Goal: Task Accomplishment & Management: Complete application form

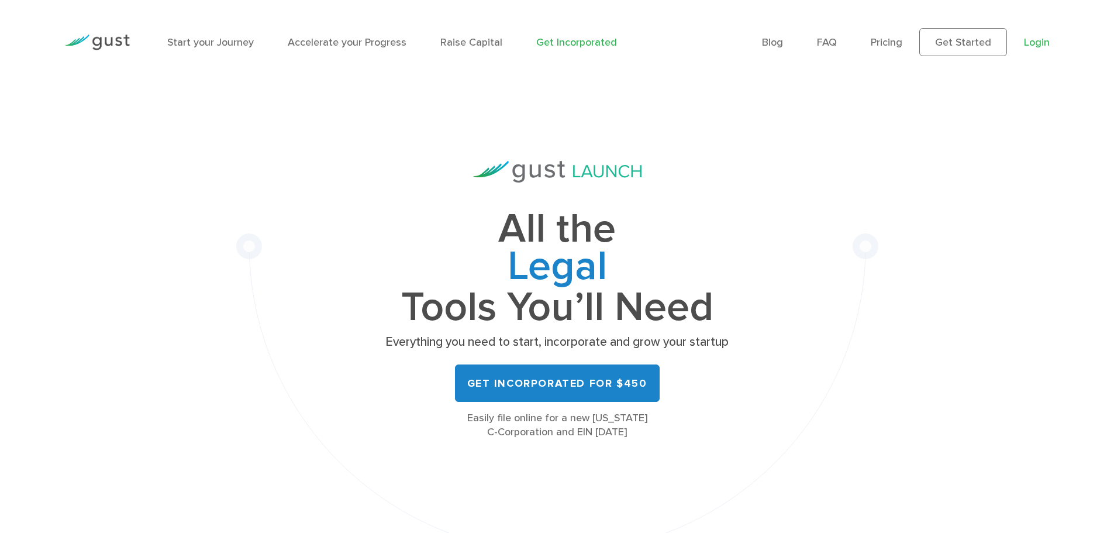
click at [1035, 37] on li "Login" at bounding box center [1037, 43] width 26 height 16
click at [1035, 40] on link "Login" at bounding box center [1037, 42] width 26 height 12
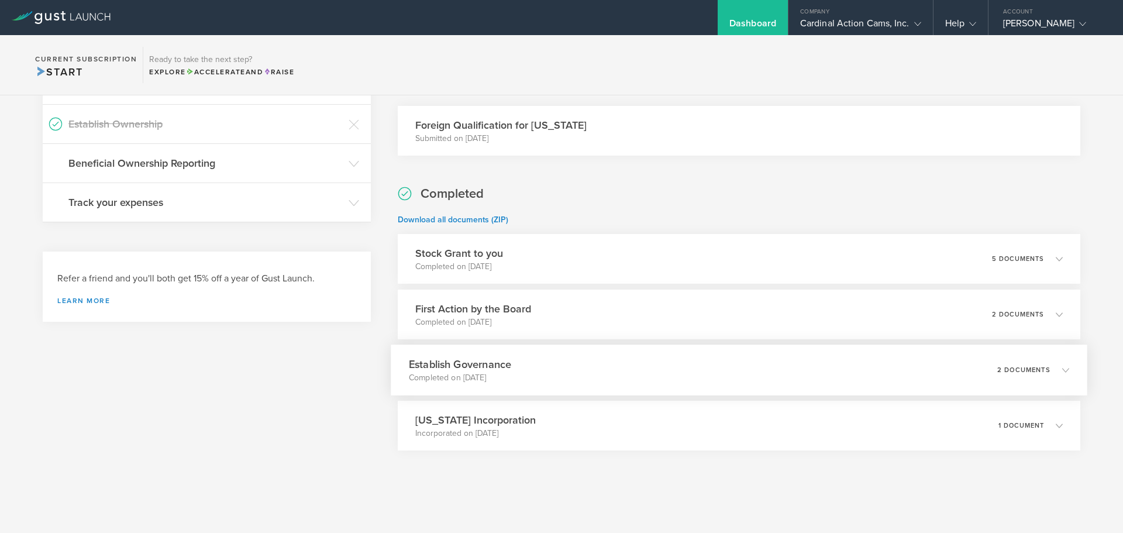
scroll to position [253, 0]
click at [550, 261] on div "Stock Grant to you Completed on Jul 21, 2025 5 documents" at bounding box center [739, 258] width 697 height 51
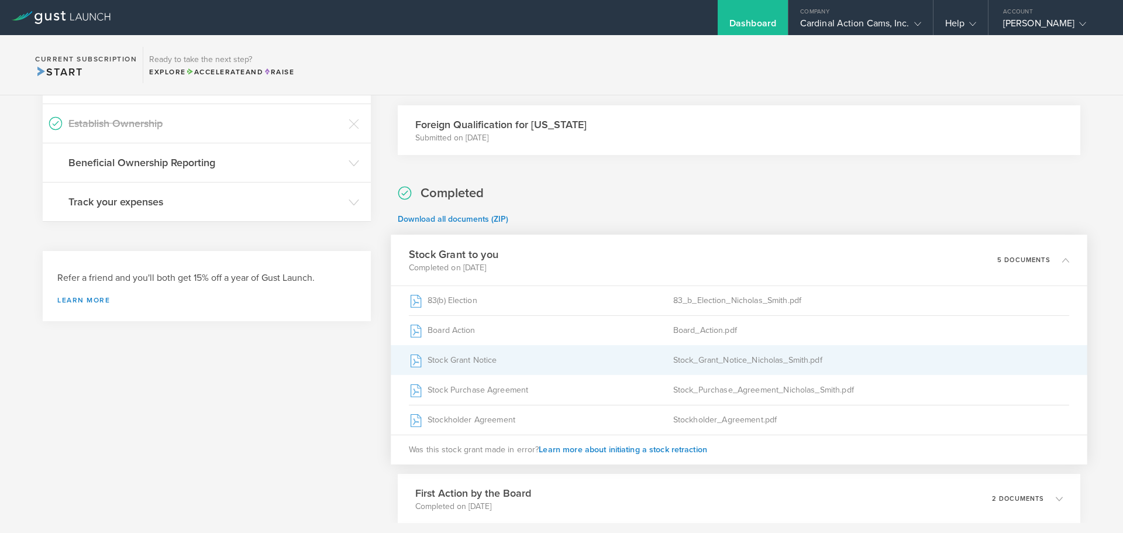
click at [596, 363] on div "Stock Grant Notice" at bounding box center [541, 360] width 264 height 29
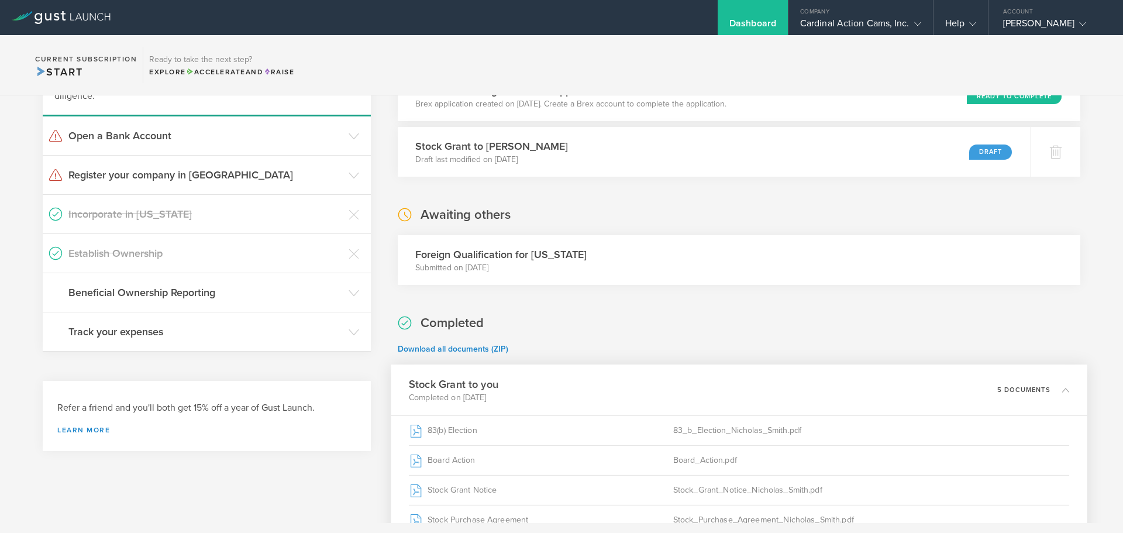
scroll to position [0, 0]
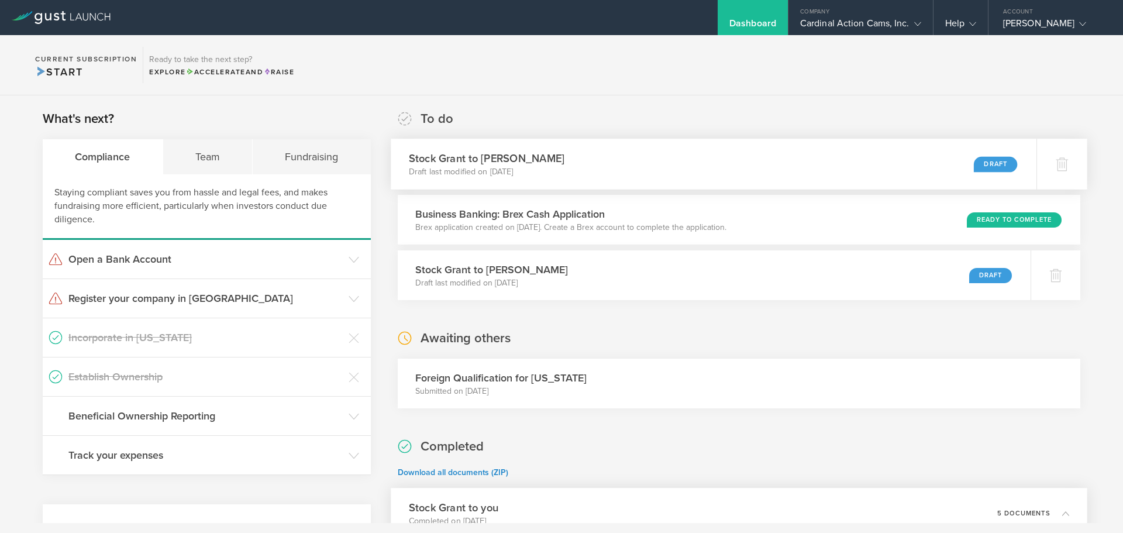
click at [618, 170] on div "Stock Grant to Madeline Blankenship Draft last modified on Aug 15, 2025 Draft" at bounding box center [714, 164] width 646 height 51
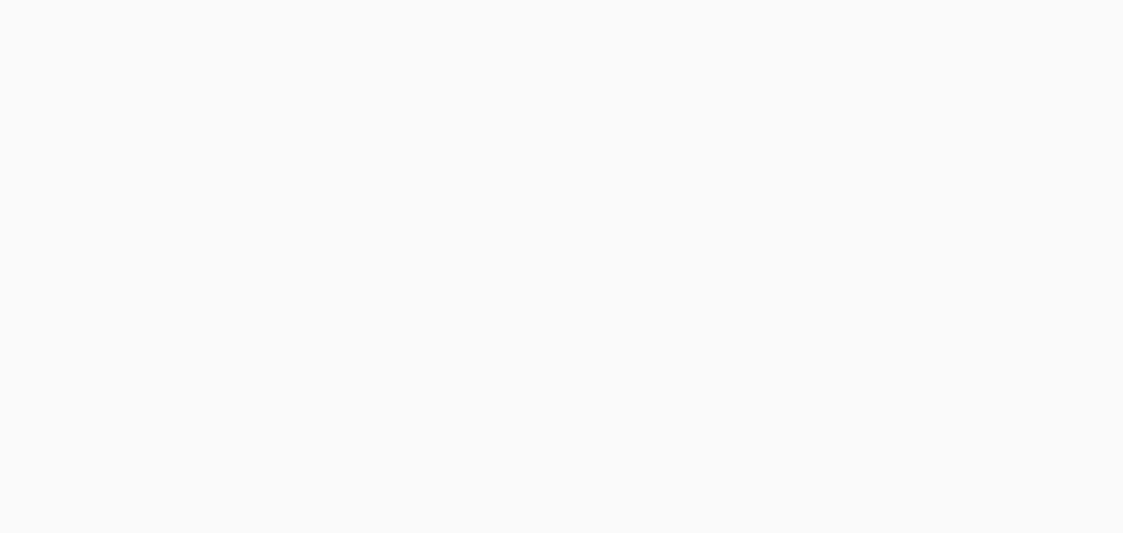
select select "single"
select select "50"
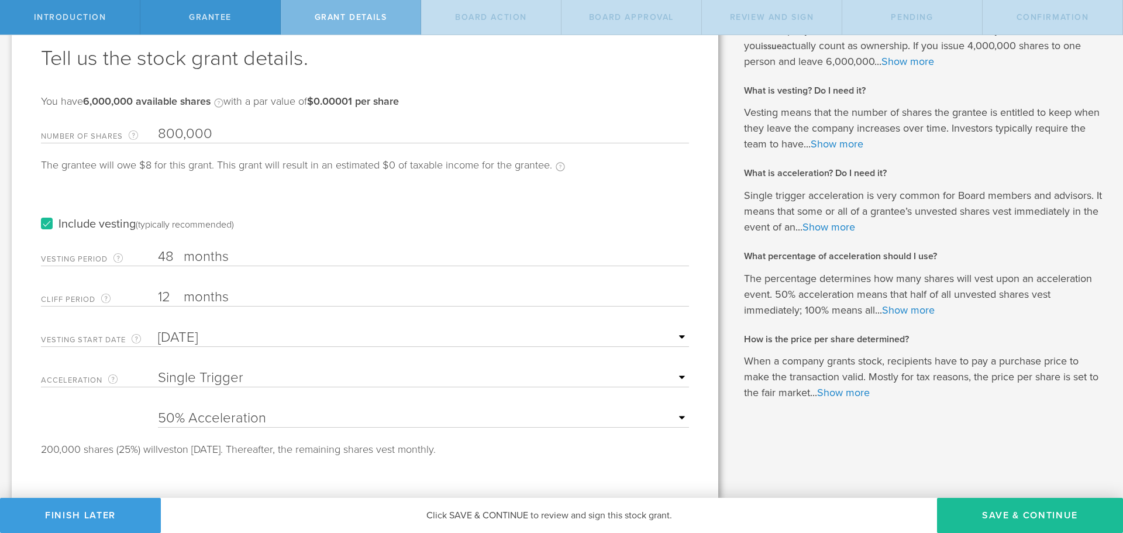
scroll to position [61, 0]
click at [208, 373] on select "None Single Trigger Double Trigger" at bounding box center [423, 378] width 531 height 18
select select "double"
click at [158, 369] on select "None Single Trigger Double Trigger" at bounding box center [423, 378] width 531 height 18
click at [283, 412] on select "25% Acceleration 50% Acceleration 75% Acceleration 100% Acceleration" at bounding box center [423, 418] width 531 height 18
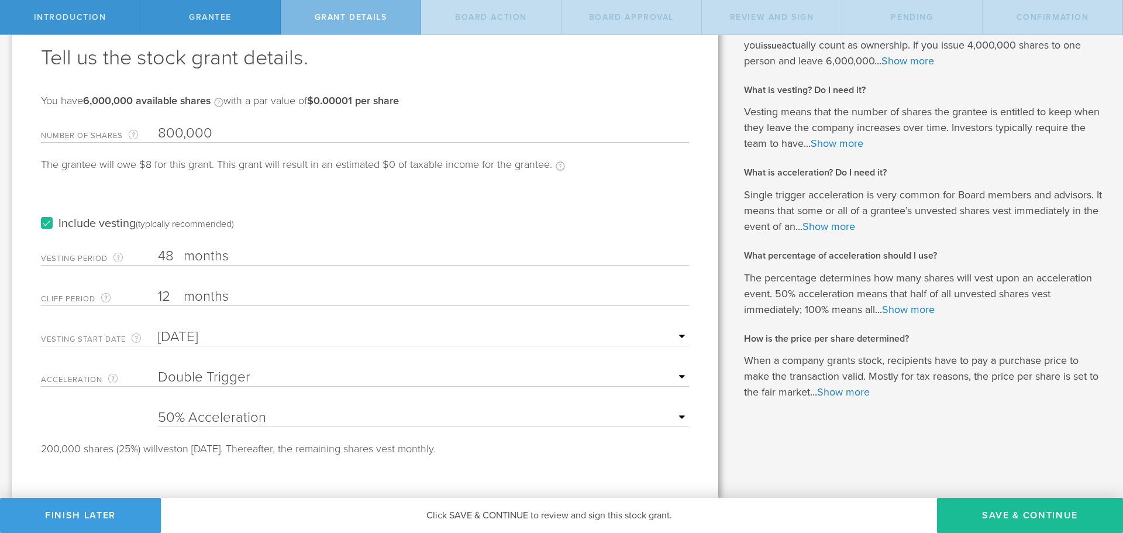
select select "75"
click at [158, 409] on select "25% Acceleration 50% Acceleration 75% Acceleration 100% Acceleration" at bounding box center [423, 418] width 531 height 18
click at [184, 374] on select "None Single Trigger Double Trigger" at bounding box center [423, 378] width 531 height 18
select select "single"
click at [158, 369] on select "None Single Trigger Double Trigger" at bounding box center [423, 378] width 531 height 18
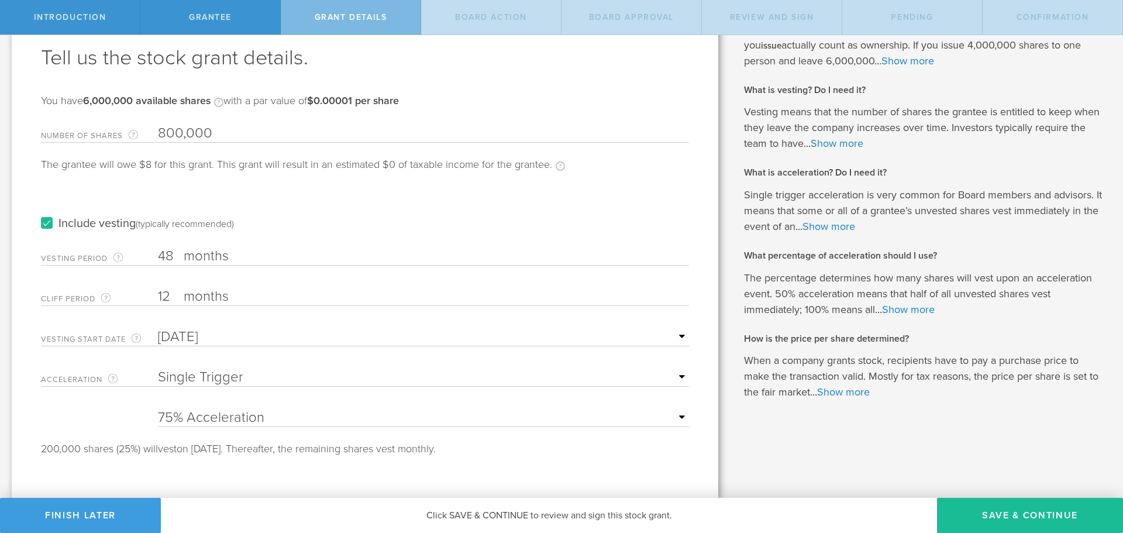
click at [210, 374] on select "None Single Trigger Double Trigger" at bounding box center [423, 378] width 531 height 18
click at [838, 229] on link "Show more" at bounding box center [829, 226] width 53 height 13
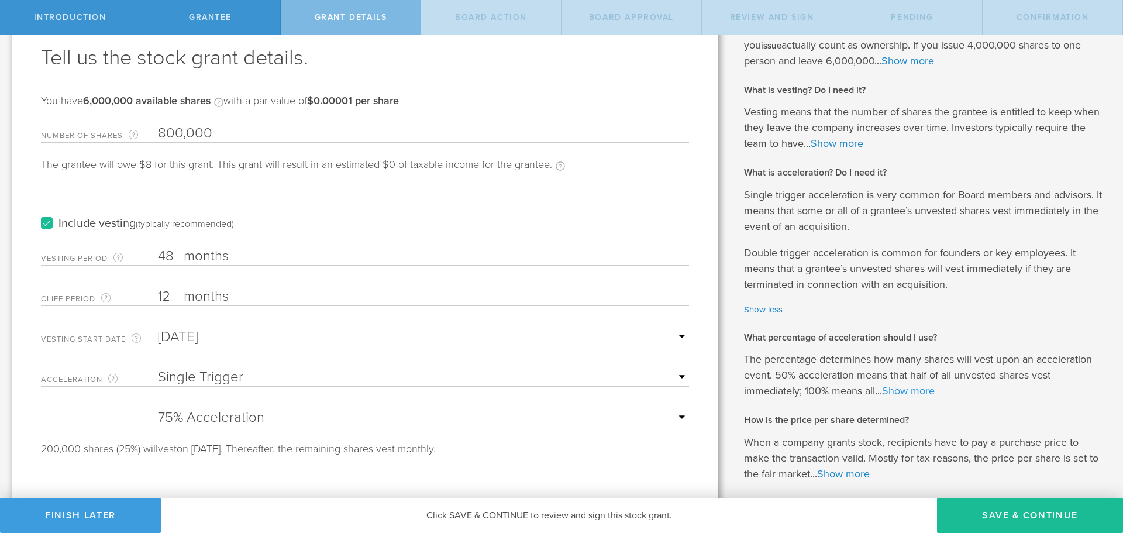
click at [897, 395] on link "Show more" at bounding box center [908, 390] width 53 height 13
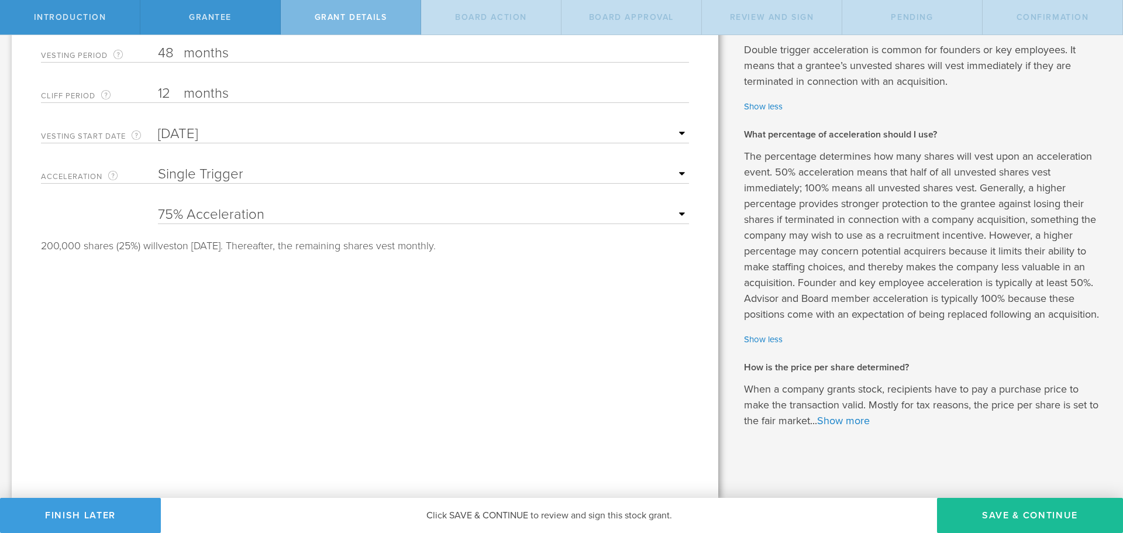
scroll to position [280, 0]
click at [848, 425] on link "Show more" at bounding box center [843, 420] width 53 height 13
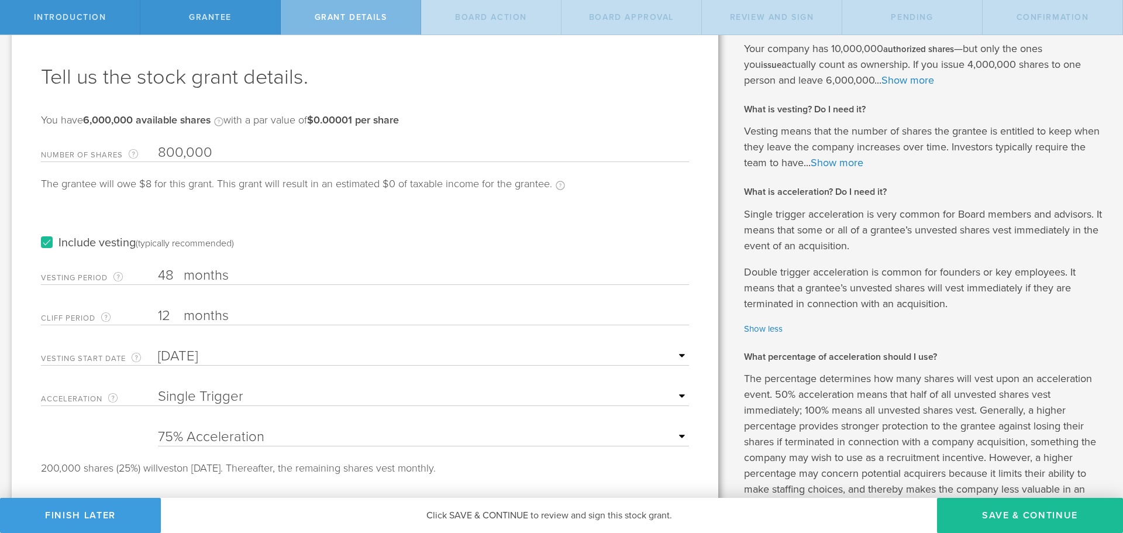
scroll to position [0, 0]
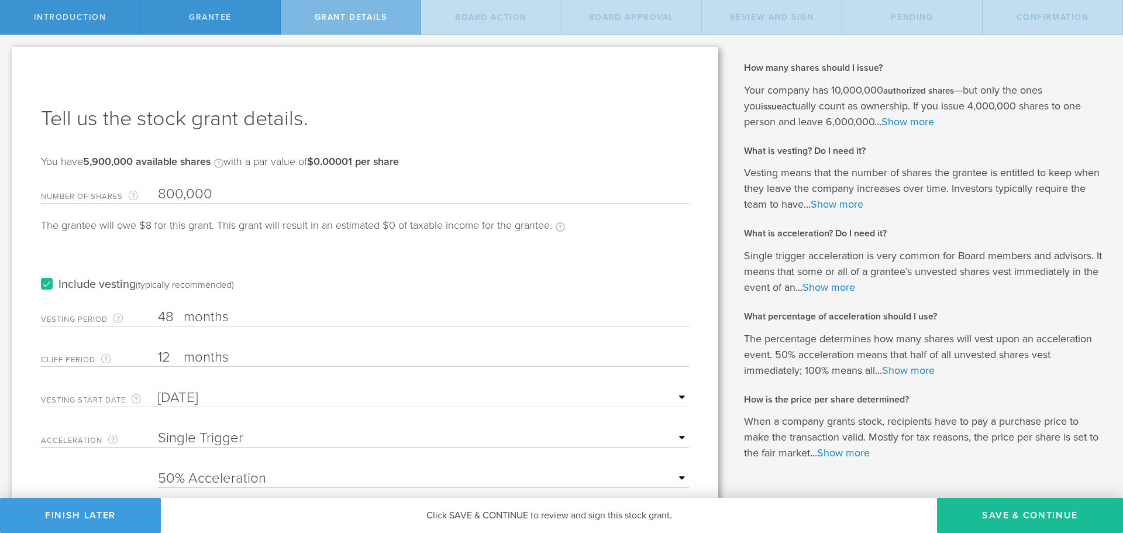
select select "single"
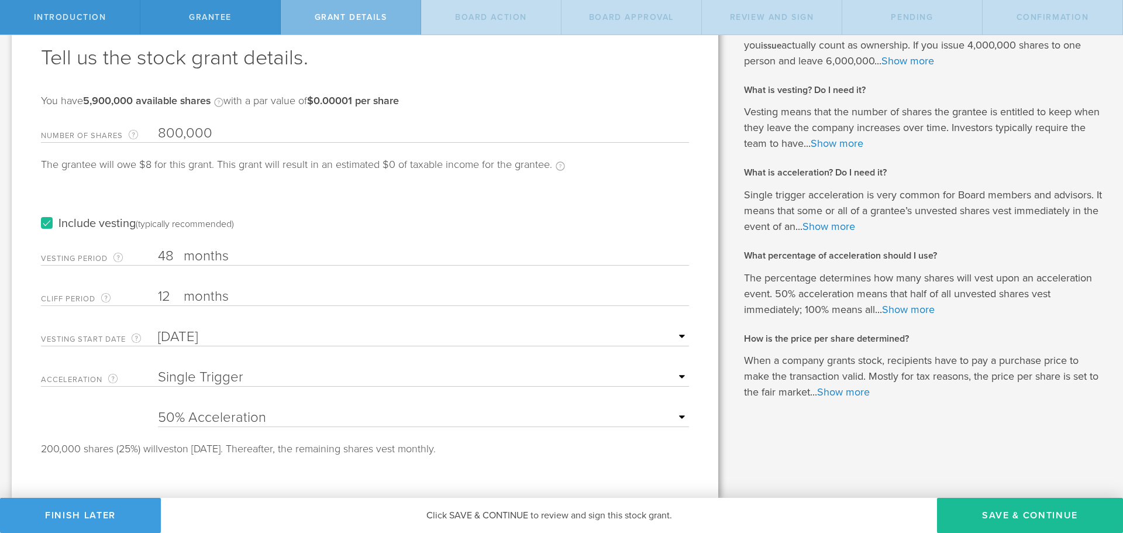
click at [261, 418] on select "25% Acceleration 50% Acceleration 75% Acceleration 100% Acceleration" at bounding box center [423, 418] width 531 height 18
select select "75"
click at [158, 409] on select "25% Acceleration 50% Acceleration 75% Acceleration 100% Acceleration" at bounding box center [423, 418] width 531 height 18
drag, startPoint x: 209, startPoint y: 376, endPoint x: 206, endPoint y: 383, distance: 8.0
click at [208, 376] on select "None Single Trigger Double Trigger" at bounding box center [423, 378] width 531 height 18
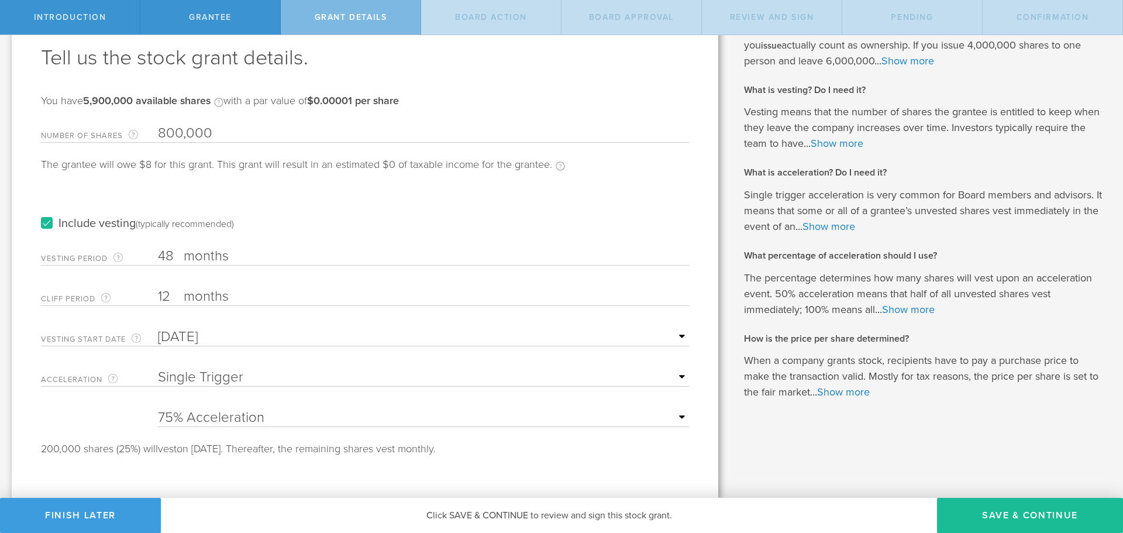
select select "double"
click at [158, 369] on select "None Single Trigger Double Trigger" at bounding box center [423, 378] width 531 height 18
click at [979, 512] on button "Save & Continue" at bounding box center [1030, 515] width 186 height 35
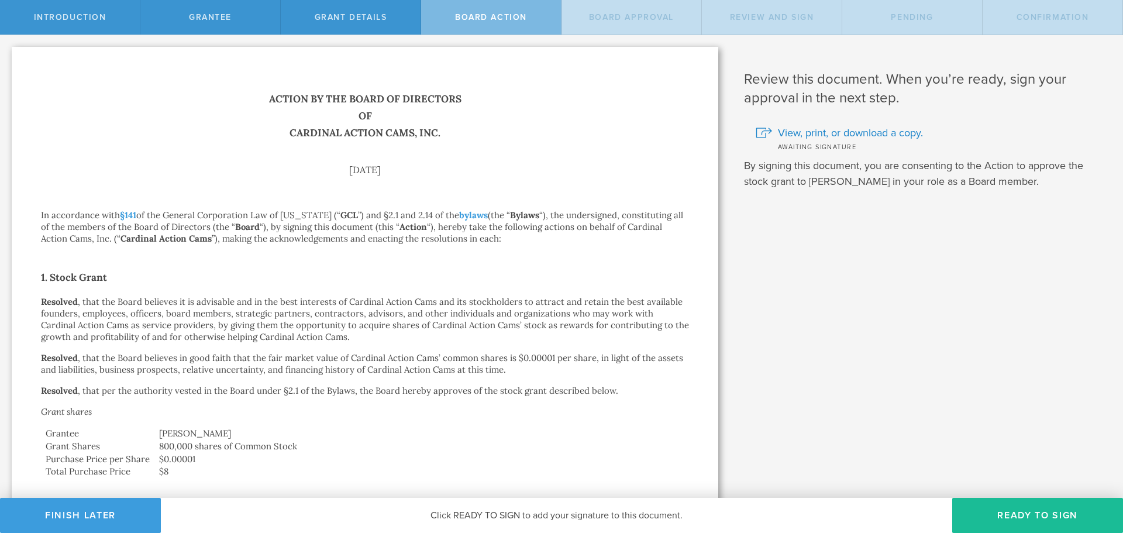
scroll to position [1, 0]
click at [103, 513] on button "Finish Later" at bounding box center [80, 515] width 161 height 35
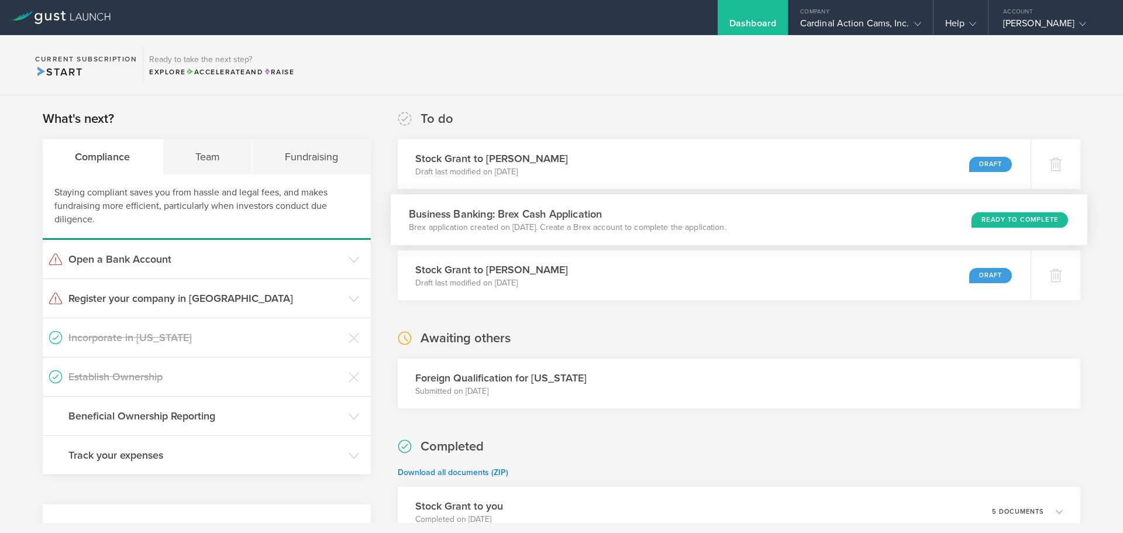
click at [556, 223] on p "Brex application created on Aug 15, 2025. Create a Brex account to complete the…" at bounding box center [568, 228] width 318 height 12
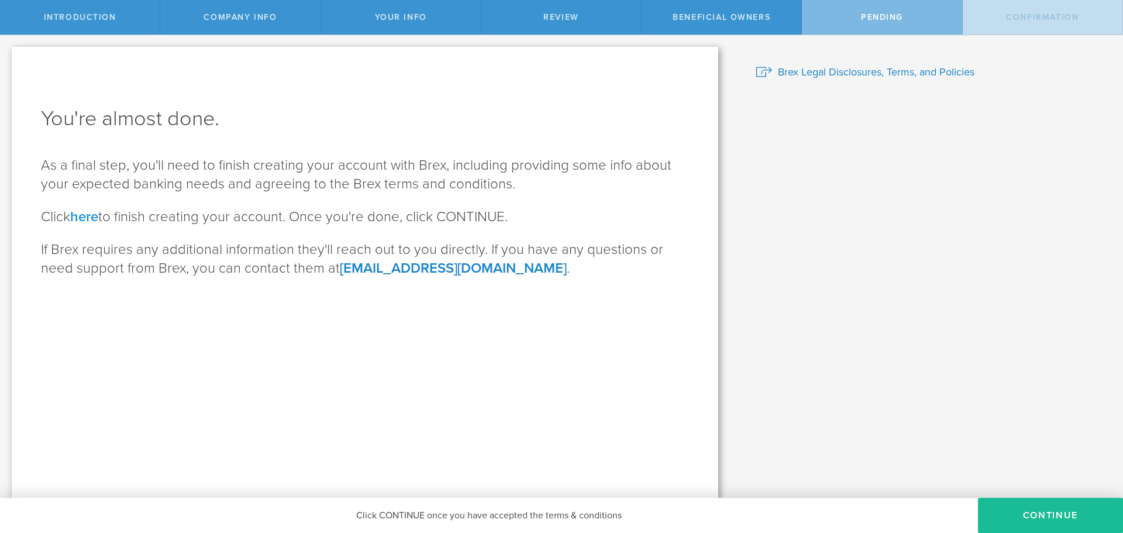
click at [96, 216] on link "here" at bounding box center [84, 216] width 28 height 17
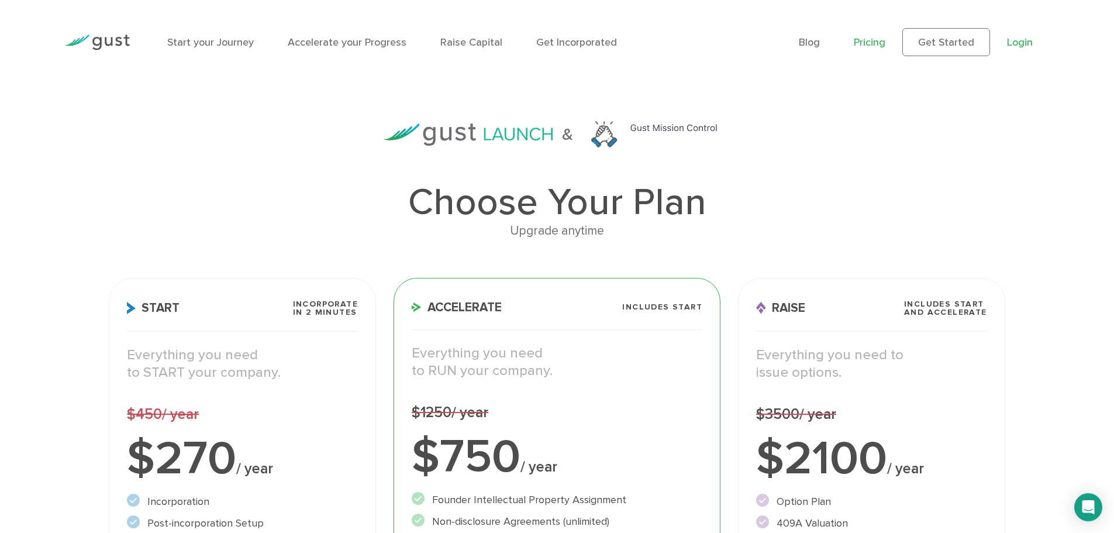
click at [1022, 40] on link "Login" at bounding box center [1020, 42] width 26 height 12
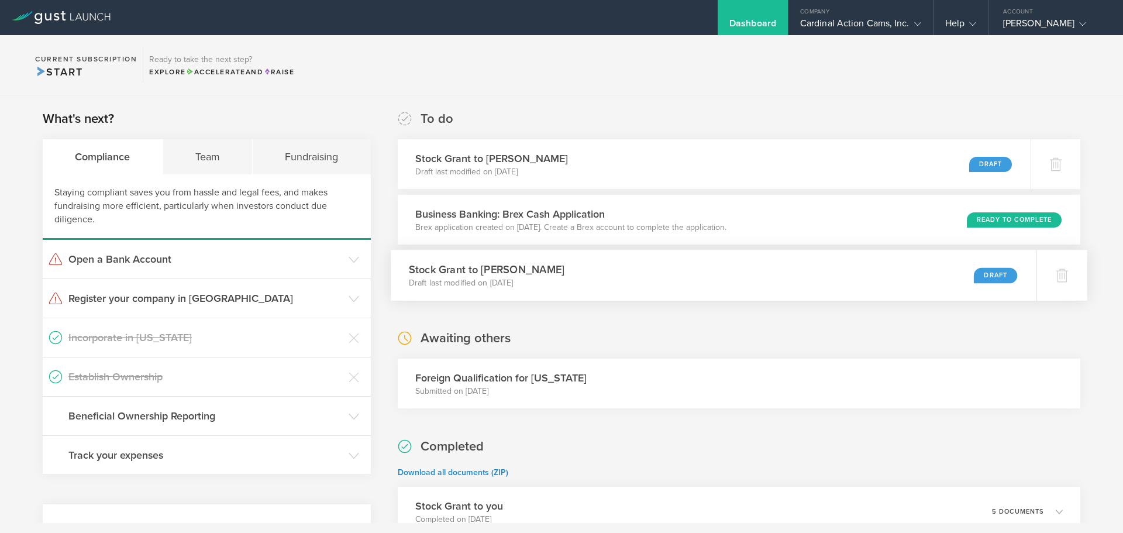
click at [665, 278] on div "Stock Grant to [PERSON_NAME] Draft last modified on [DATE] Draft" at bounding box center [714, 275] width 646 height 51
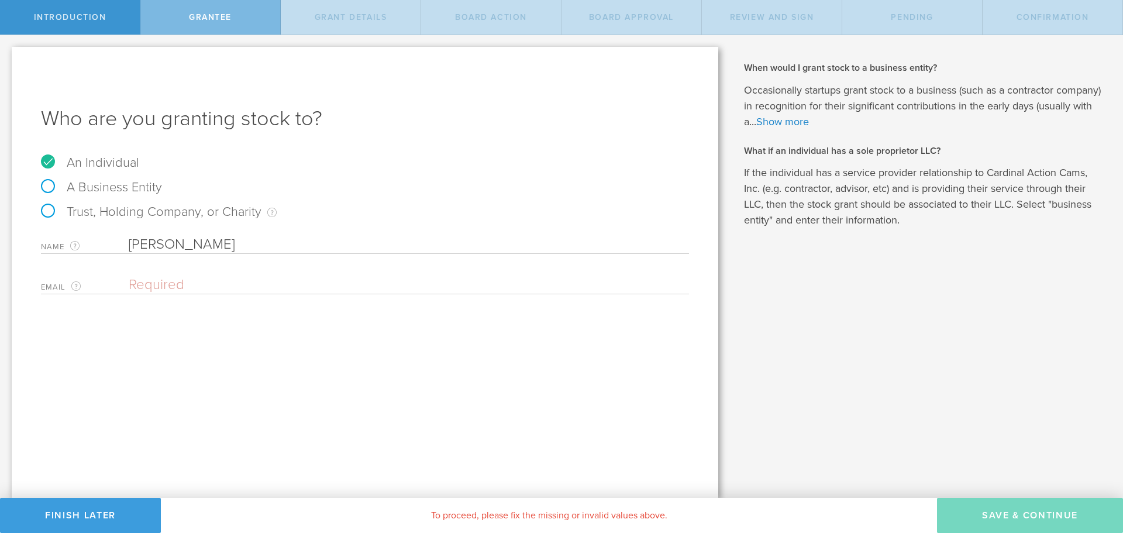
click at [154, 245] on input "Matt Wiles" at bounding box center [409, 245] width 560 height 18
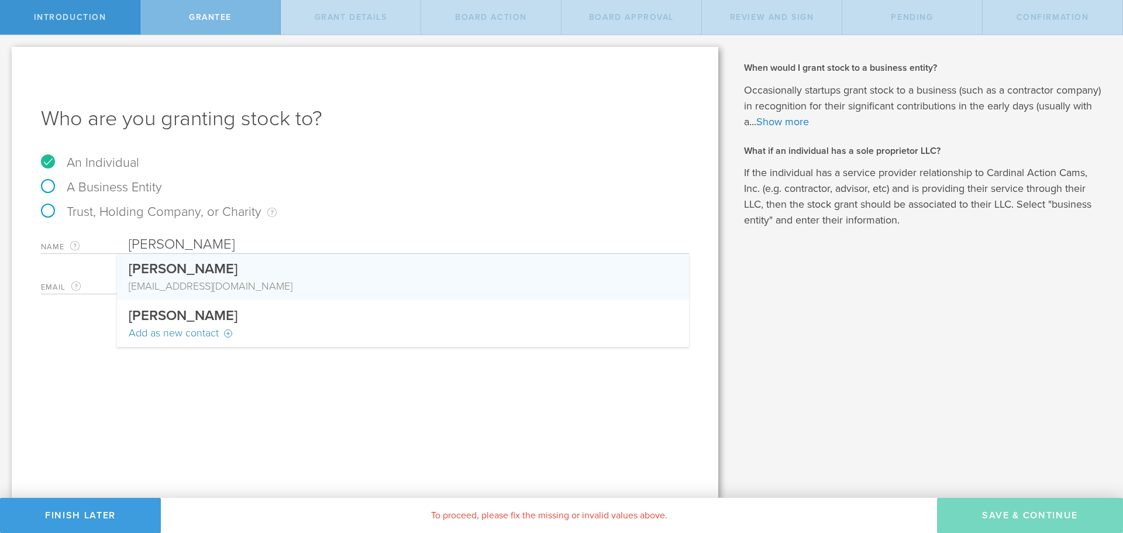
type input "[PERSON_NAME]"
click at [247, 271] on div "[PERSON_NAME]" at bounding box center [403, 266] width 549 height 25
type input "[EMAIL_ADDRESS][DOMAIN_NAME]"
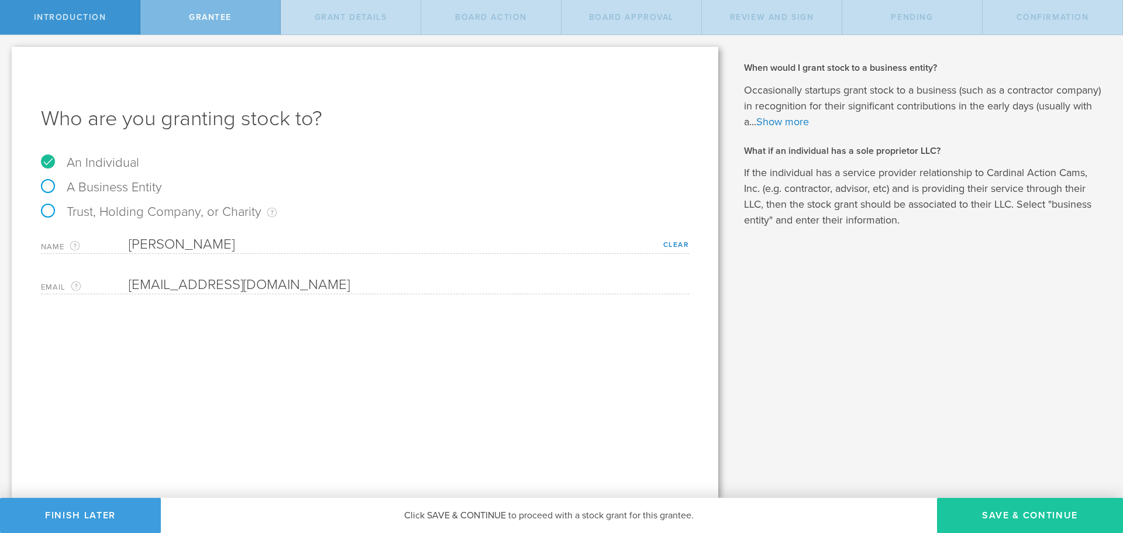
click at [1000, 514] on button "Save & Continue" at bounding box center [1030, 515] width 186 height 35
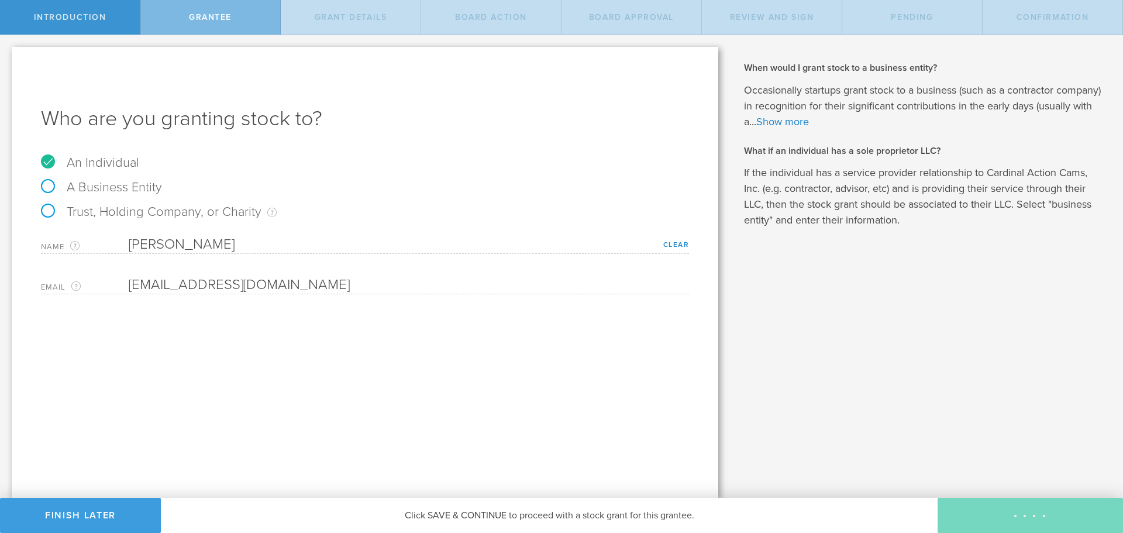
type input "1,000,000"
type input "48"
type input "12"
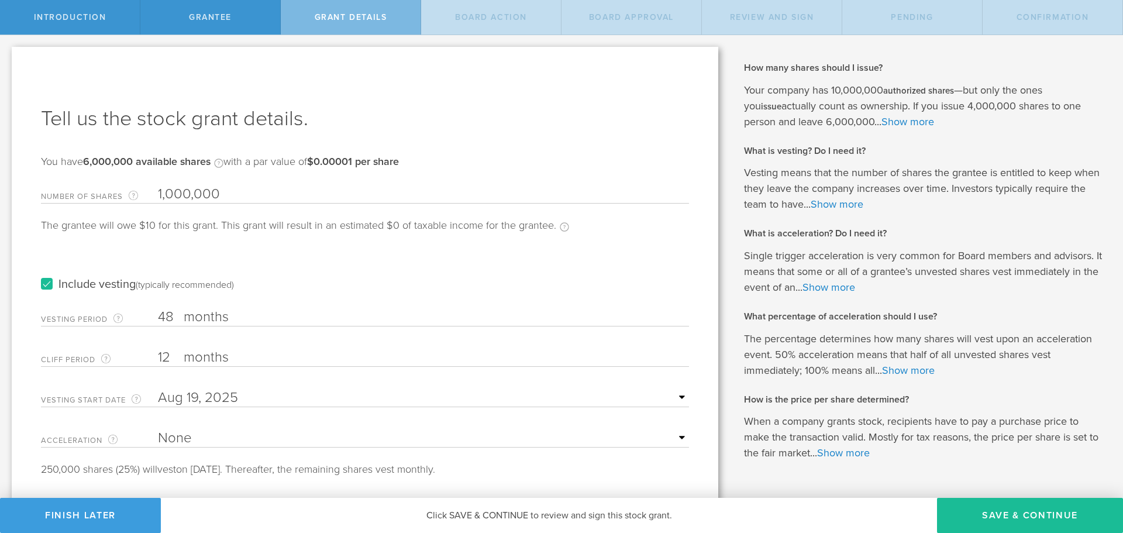
click at [670, 397] on input "text" at bounding box center [423, 398] width 531 height 18
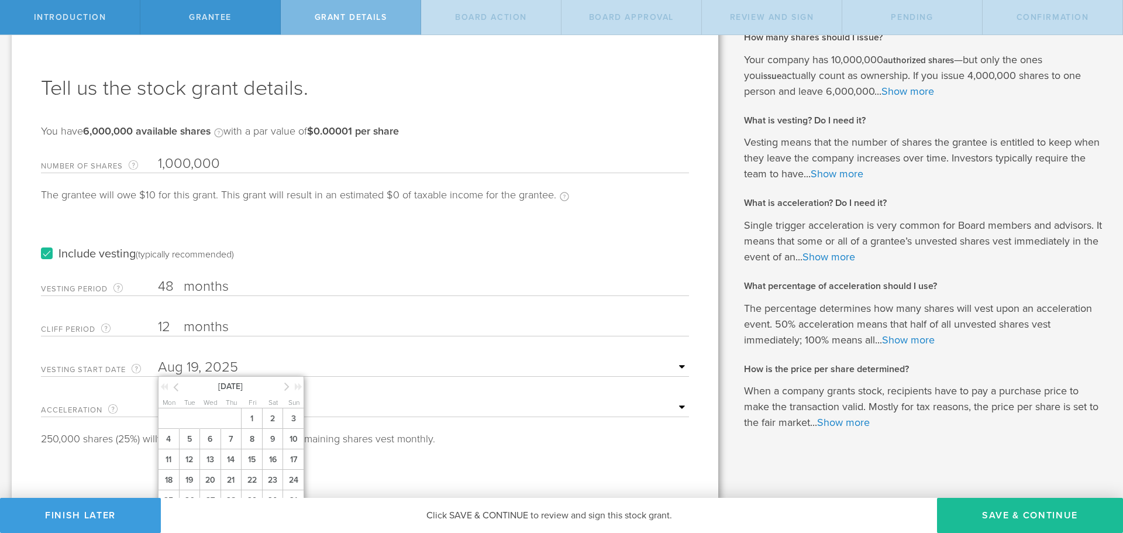
scroll to position [43, 0]
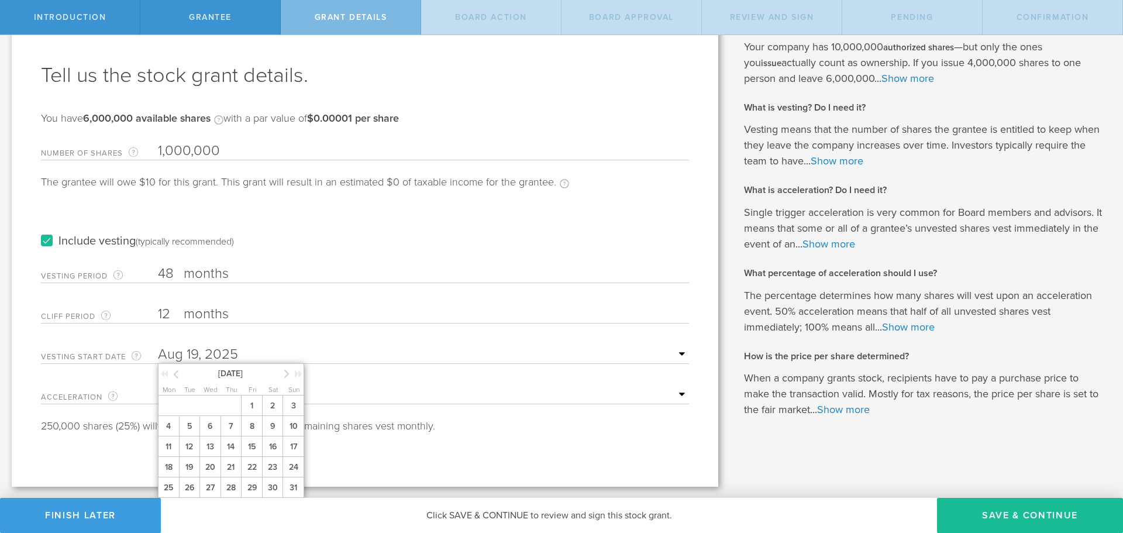
click at [287, 372] on icon at bounding box center [286, 373] width 5 height 15
click at [171, 406] on span "1" at bounding box center [168, 405] width 21 height 20
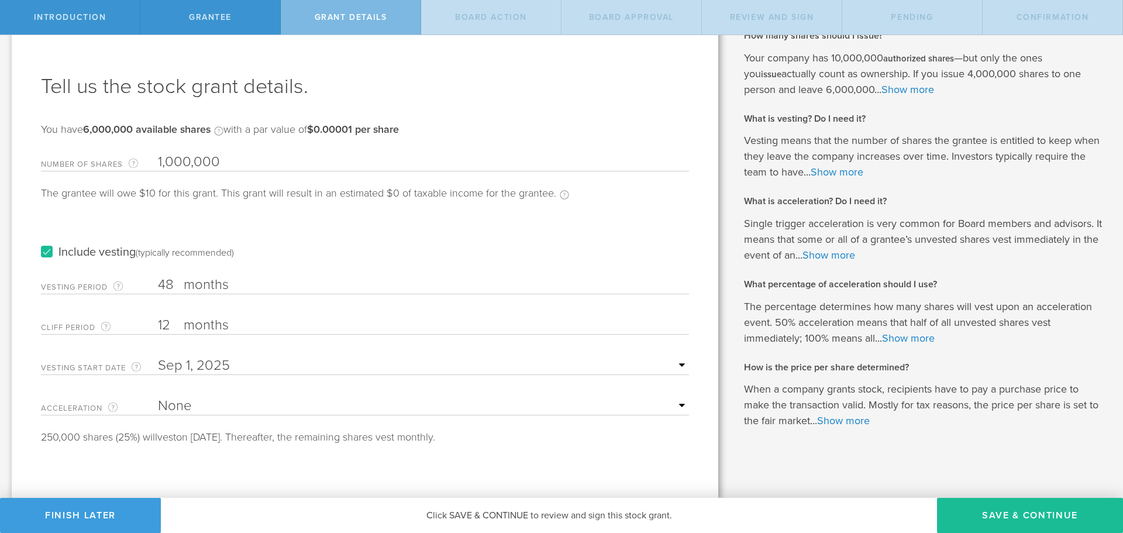
click at [194, 413] on select "None Single Trigger Double Trigger" at bounding box center [423, 406] width 531 height 18
select select "double"
click at [158, 397] on select "None Single Trigger Double Trigger" at bounding box center [423, 406] width 531 height 18
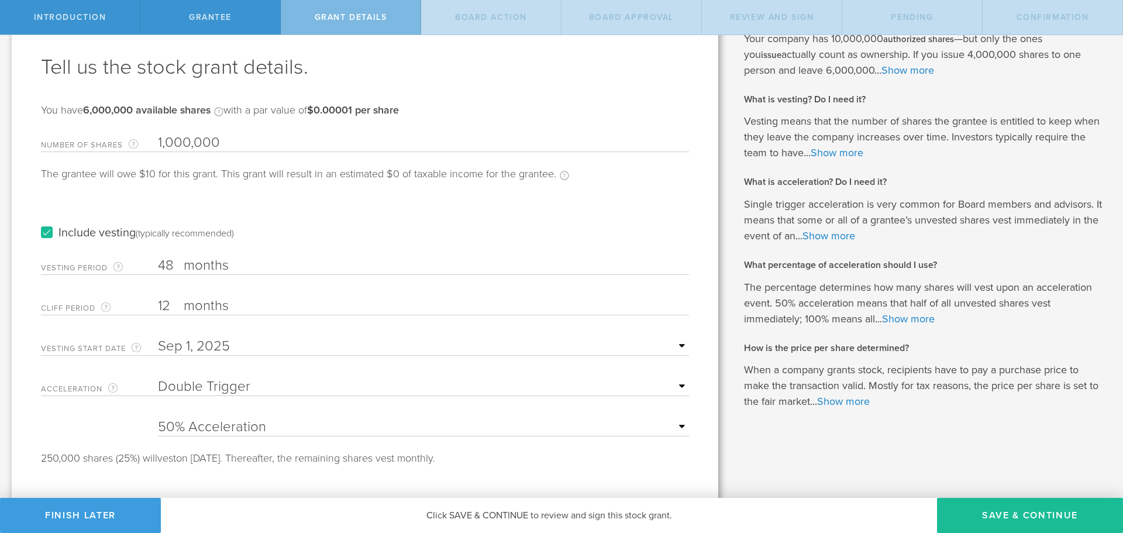
scroll to position [61, 0]
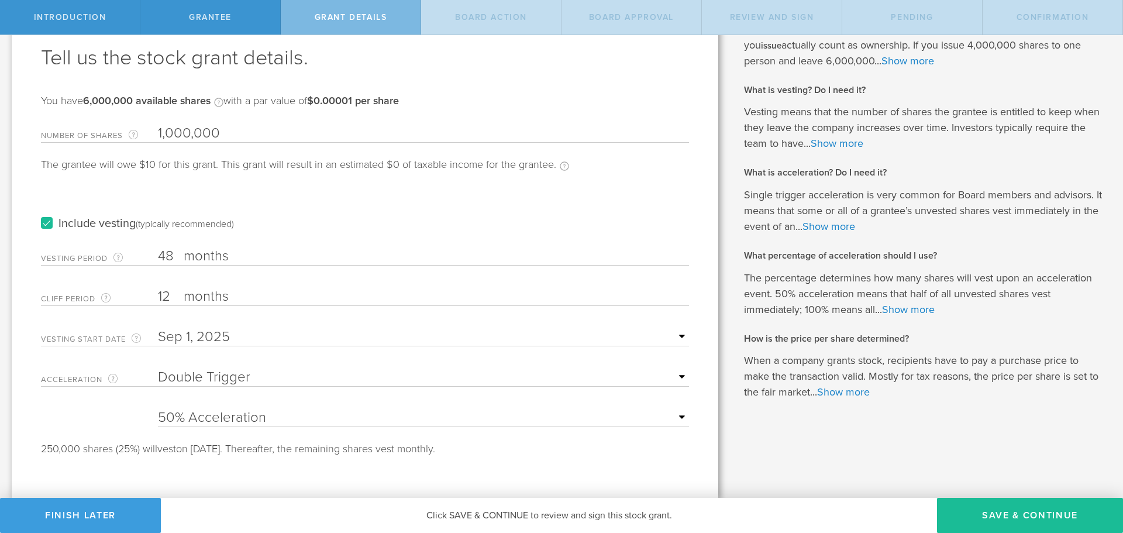
click at [199, 415] on select "25% Acceleration 50% Acceleration 75% Acceleration 100% Acceleration" at bounding box center [423, 418] width 531 height 18
click at [191, 429] on form "Number of Shares The total amount of stock the company is granting to this reci…" at bounding box center [365, 286] width 648 height 335
click at [185, 421] on select "25% Acceleration 50% Acceleration 75% Acceleration 100% Acceleration" at bounding box center [423, 418] width 531 height 18
select select "75"
click at [158, 409] on select "25% Acceleration 50% Acceleration 75% Acceleration 100% Acceleration" at bounding box center [423, 418] width 531 height 18
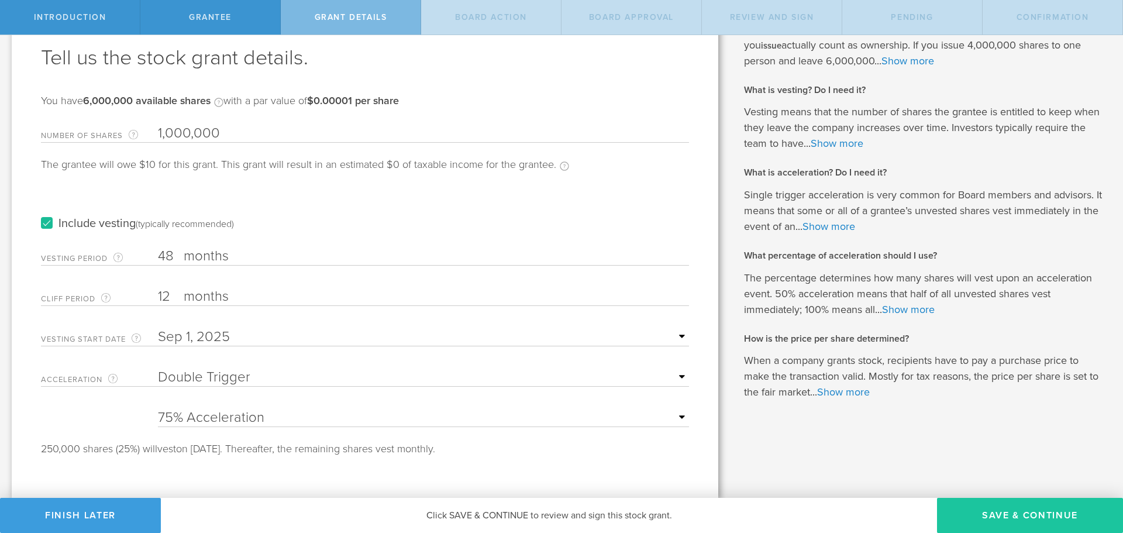
click at [993, 517] on button "Save & Continue" at bounding box center [1030, 515] width 186 height 35
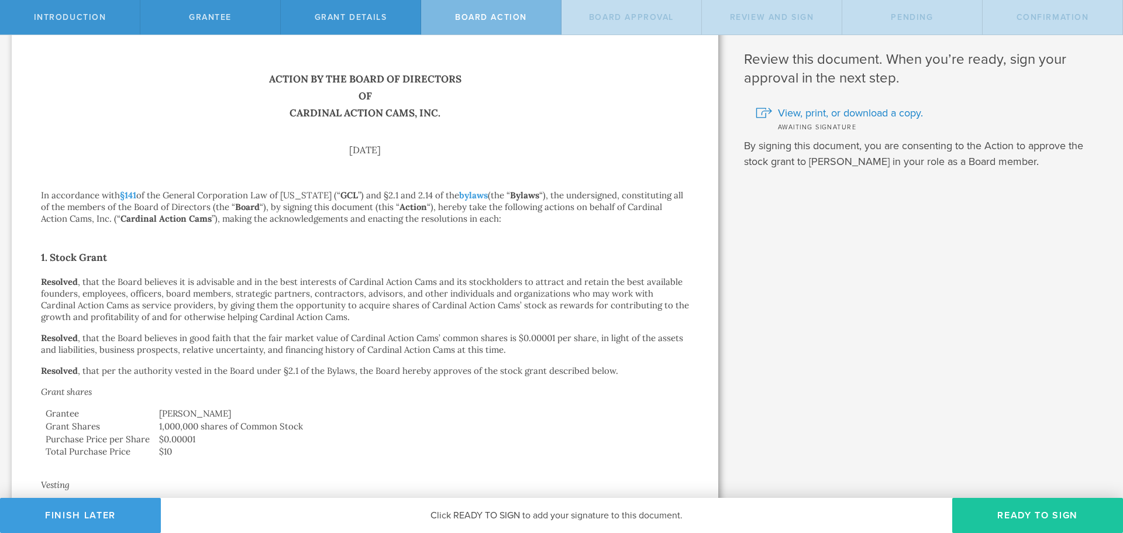
scroll to position [0, 0]
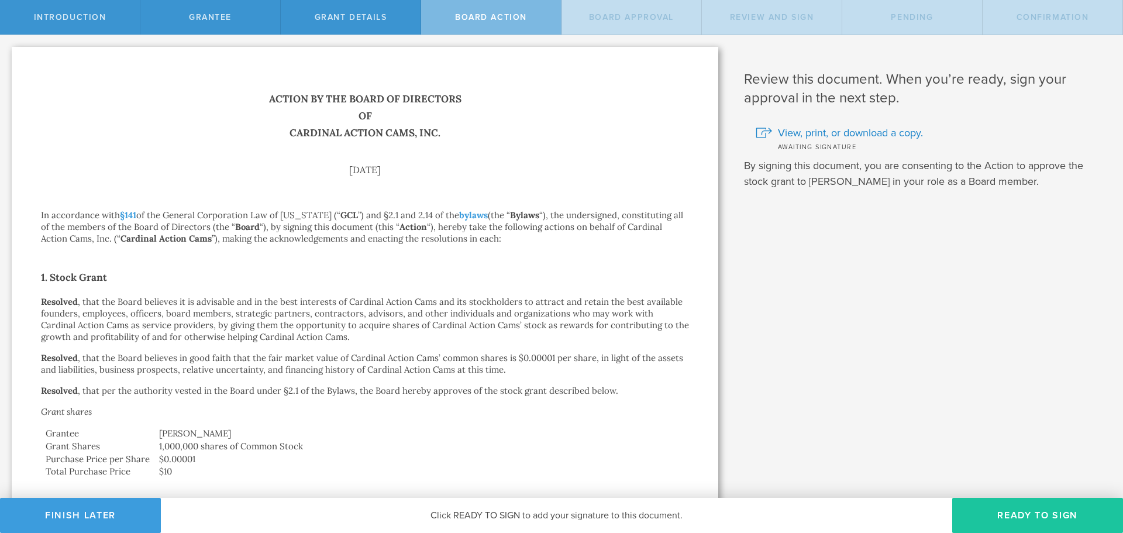
drag, startPoint x: 994, startPoint y: 523, endPoint x: 987, endPoint y: 510, distance: 14.7
click at [991, 517] on button "Ready to Sign" at bounding box center [1037, 515] width 171 height 35
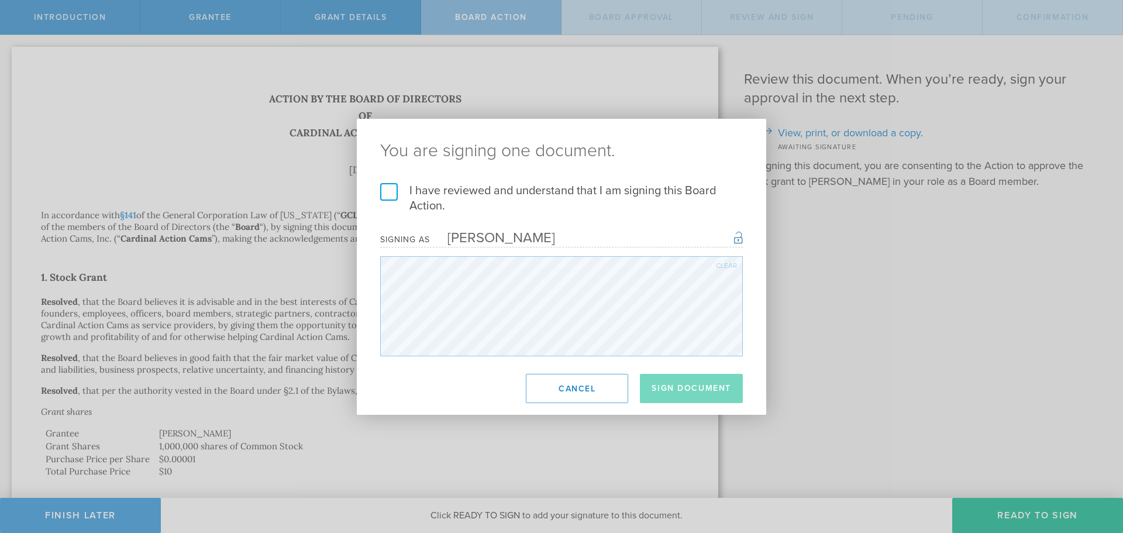
click at [381, 191] on label "I have reviewed and understand that I am signing this Board Action." at bounding box center [561, 198] width 363 height 30
click at [0, 0] on input "I have reviewed and understand that I am signing this Board Action." at bounding box center [0, 0] width 0 height 0
click at [679, 388] on button "Sign Document" at bounding box center [691, 388] width 103 height 29
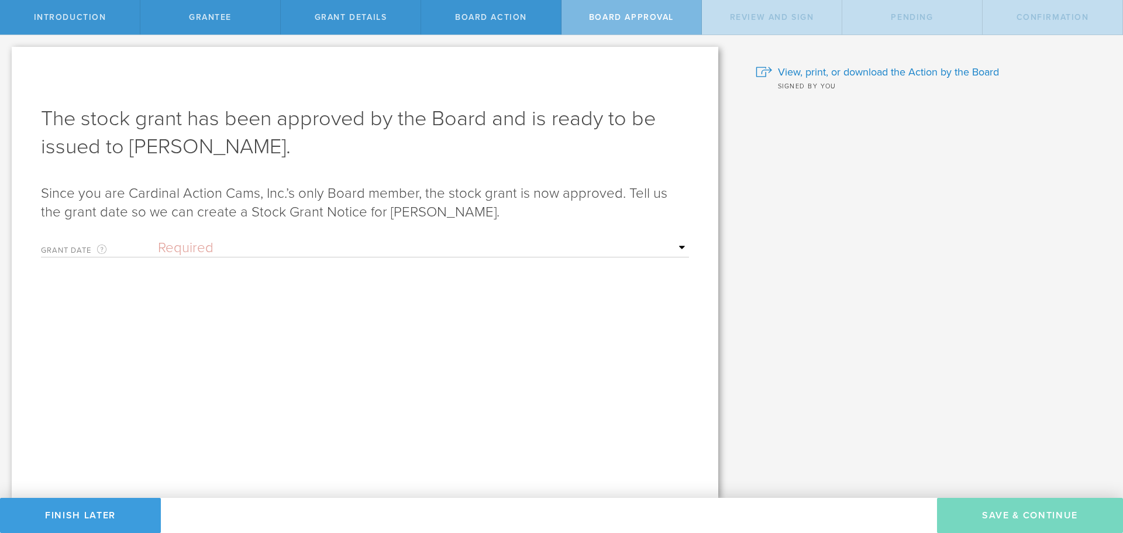
click at [174, 243] on select "Required Upon grantee's signature A specific date" at bounding box center [423, 248] width 531 height 18
select select "setByFounder"
click at [158, 239] on select "Required Upon grantee's signature A specific date" at bounding box center [423, 248] width 531 height 18
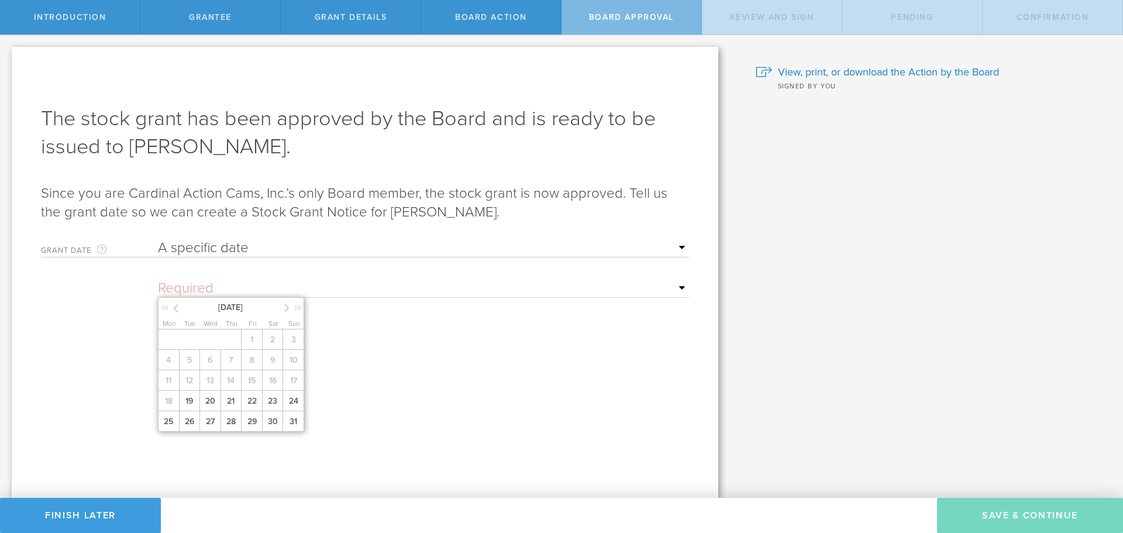
click at [203, 285] on input "text" at bounding box center [423, 289] width 531 height 18
click at [288, 305] on icon at bounding box center [286, 307] width 5 height 15
click at [167, 341] on span "1" at bounding box center [168, 339] width 21 height 20
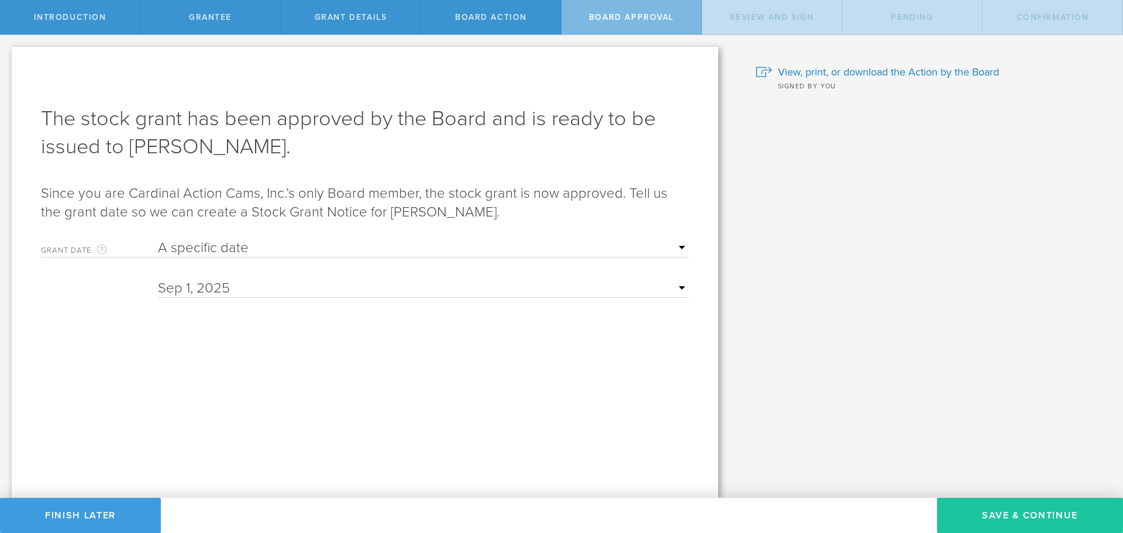
click at [1033, 512] on button "Save & Continue" at bounding box center [1030, 515] width 186 height 35
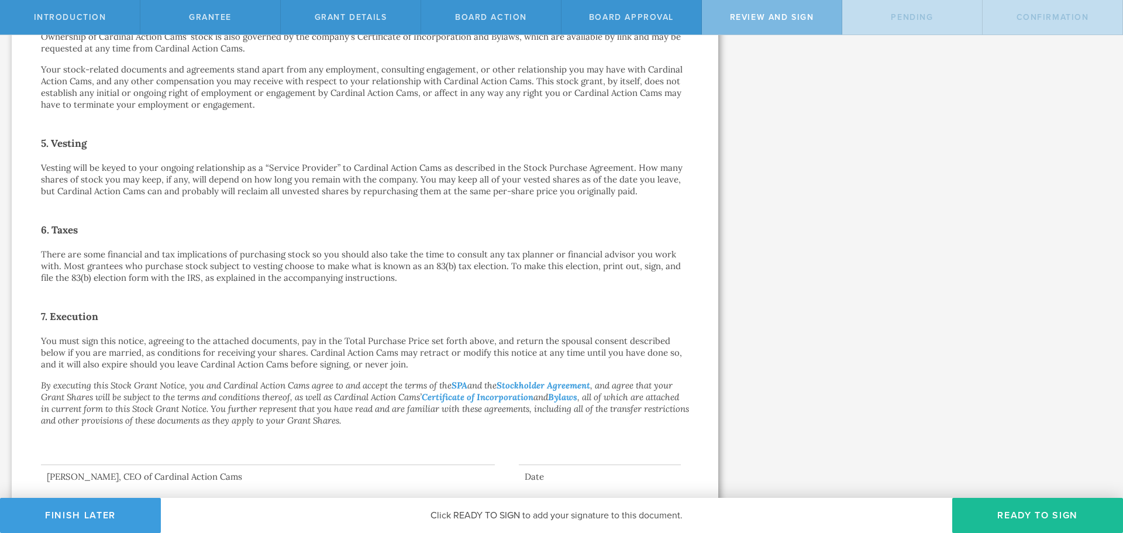
scroll to position [690, 0]
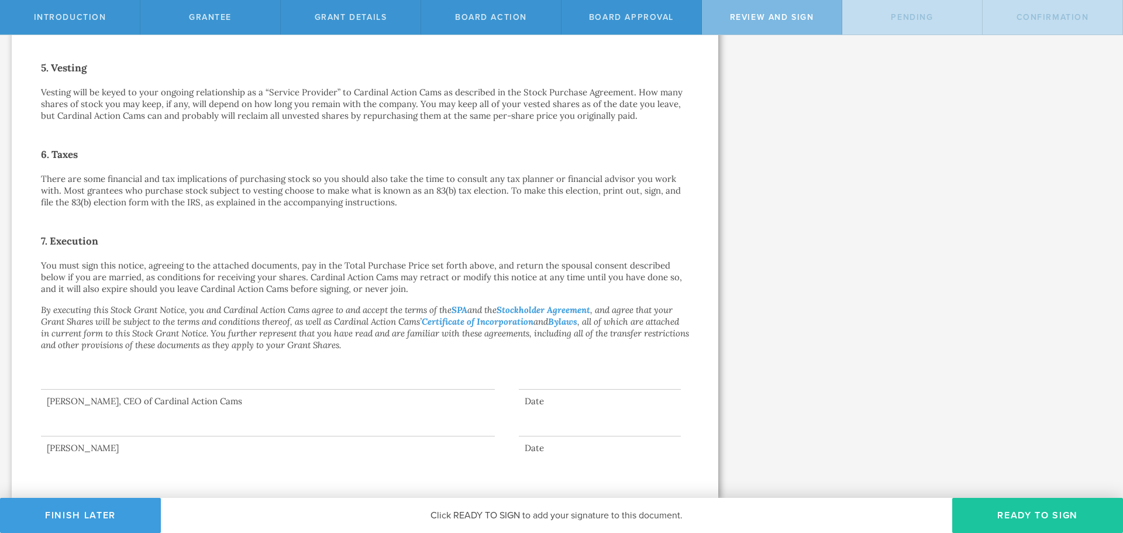
click at [1015, 515] on button "Ready to Sign" at bounding box center [1037, 515] width 171 height 35
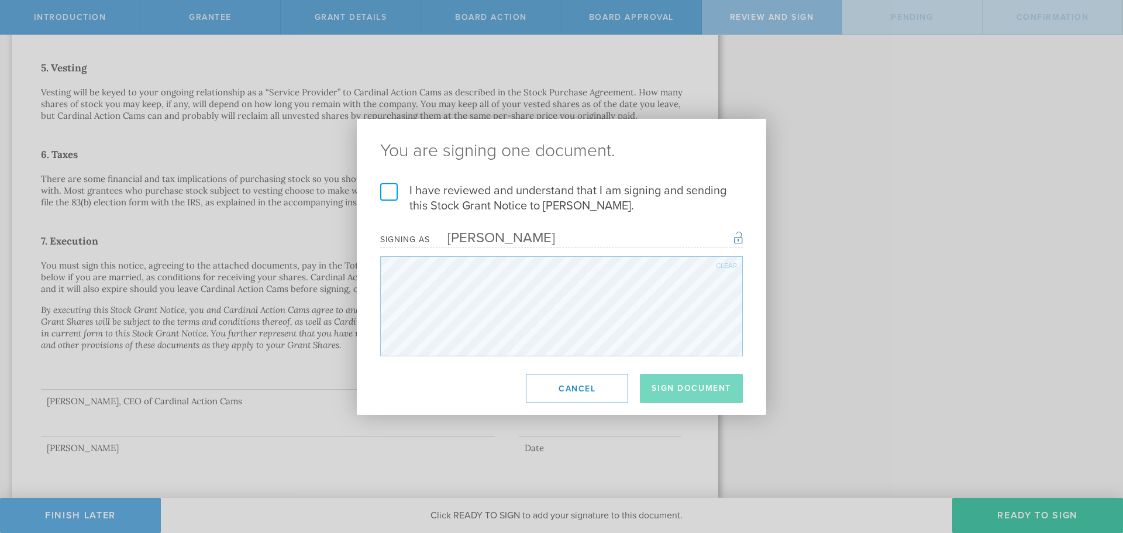
click at [396, 194] on label "I have reviewed and understand that I am signing and sending this Stock Grant N…" at bounding box center [561, 198] width 363 height 30
click at [0, 0] on input "I have reviewed and understand that I am signing and sending this Stock Grant N…" at bounding box center [0, 0] width 0 height 0
click at [728, 393] on button "Sign Document" at bounding box center [691, 388] width 103 height 29
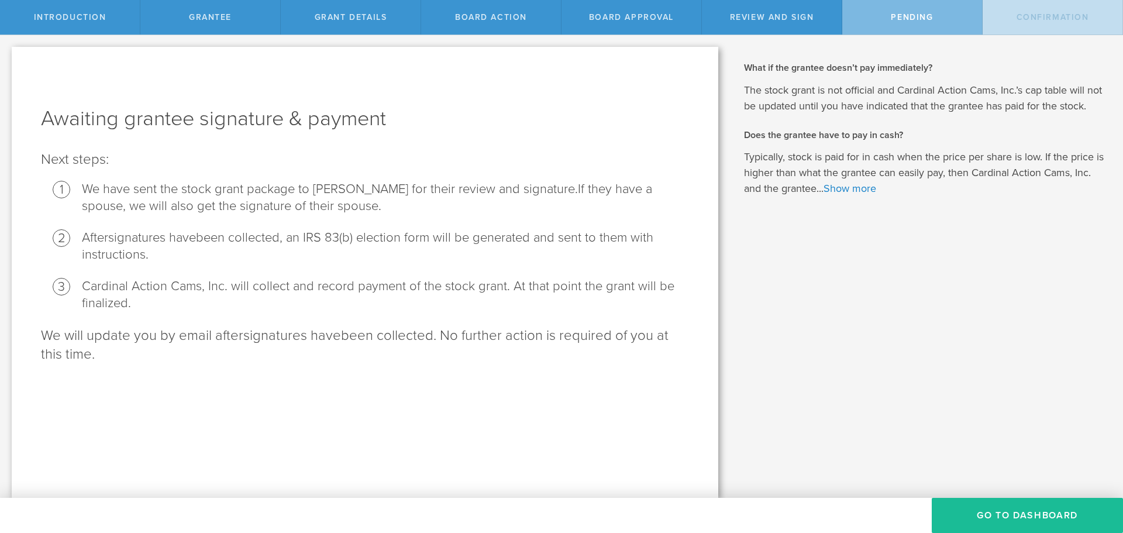
scroll to position [0, 0]
click at [1007, 515] on button "Go To Dashboard" at bounding box center [1027, 515] width 191 height 35
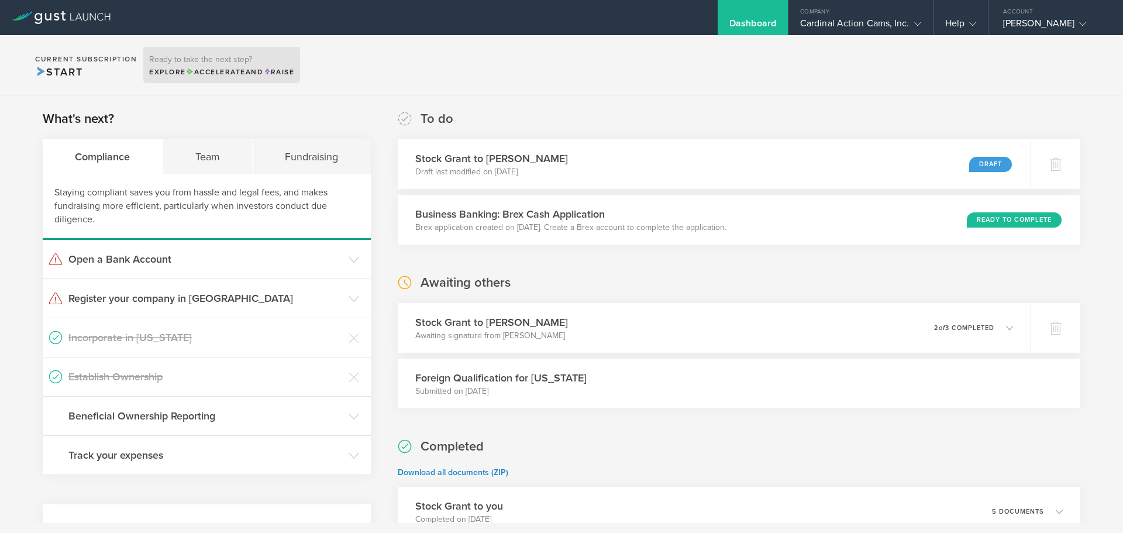
click at [226, 73] on span "Accelerate" at bounding box center [216, 72] width 60 height 8
